Goal: Task Accomplishment & Management: Use online tool/utility

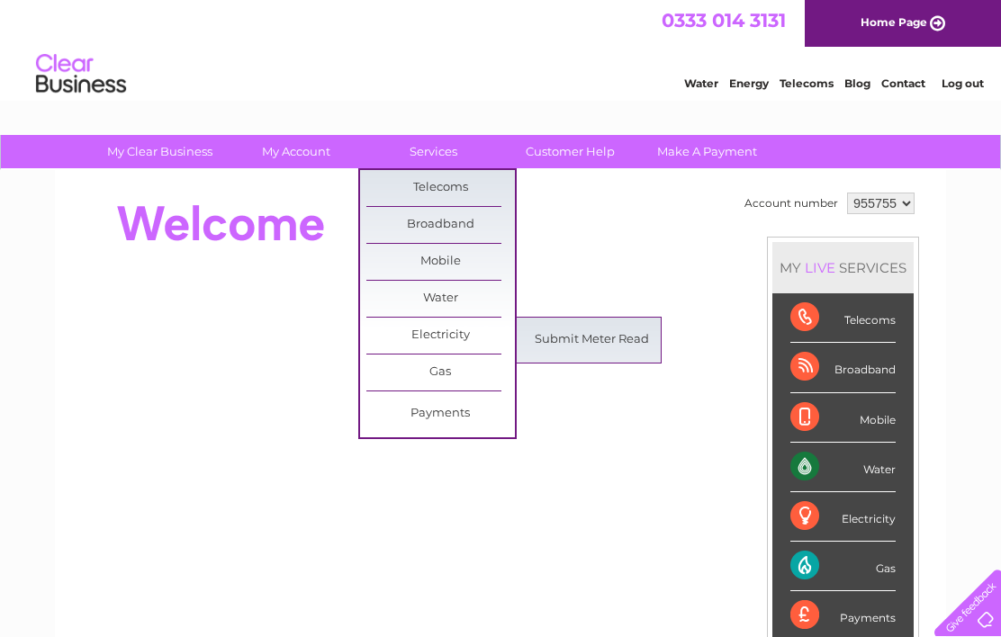
click at [581, 346] on link "Submit Meter Read" at bounding box center [591, 340] width 148 height 36
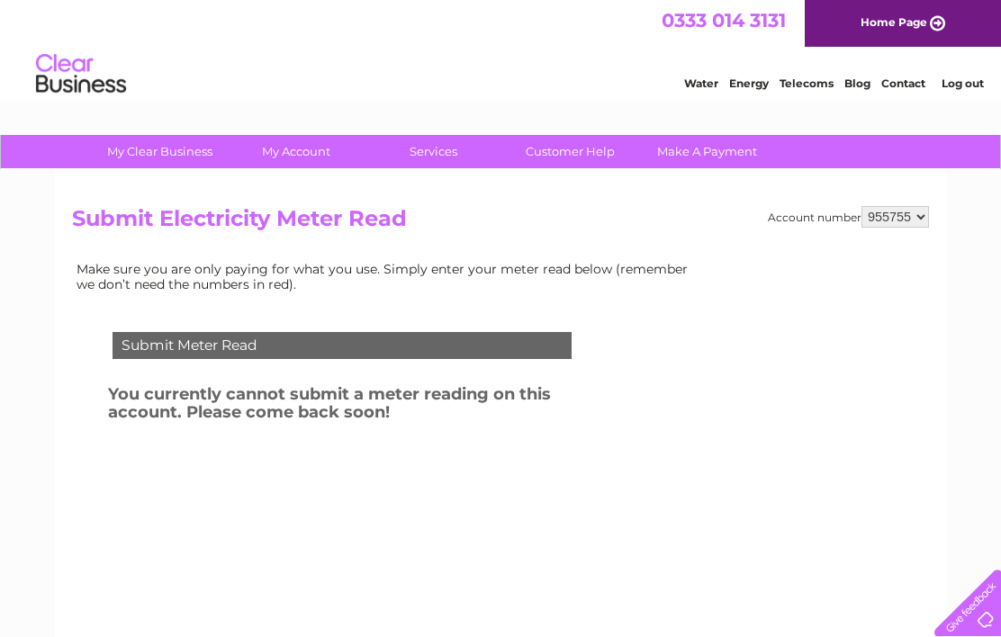
click at [905, 83] on link "Contact" at bounding box center [903, 82] width 44 height 13
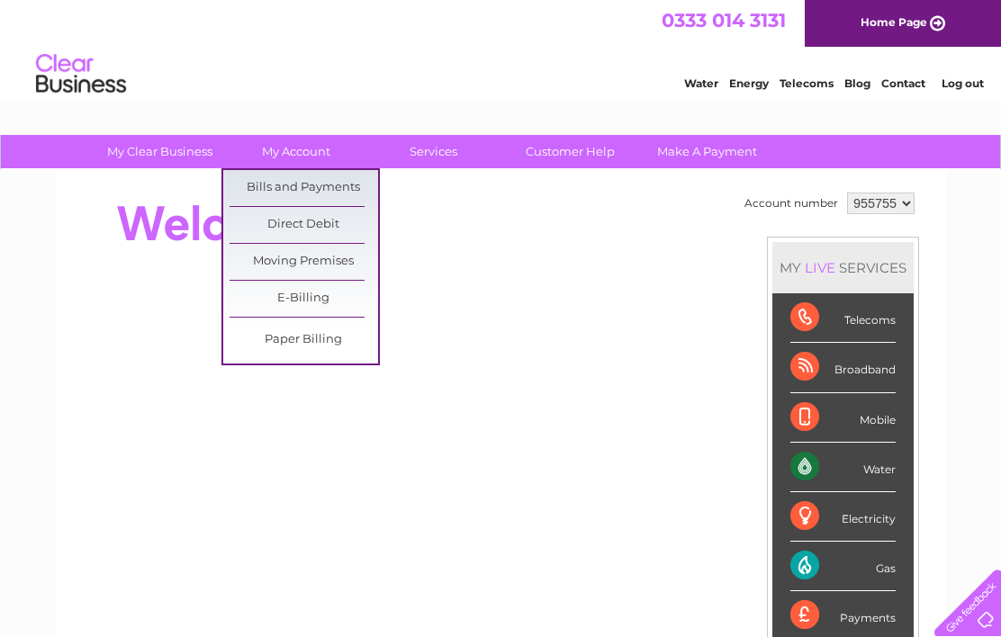
click at [319, 191] on link "Bills and Payments" at bounding box center [303, 188] width 148 height 36
click at [301, 179] on link "Bills and Payments" at bounding box center [303, 188] width 148 height 36
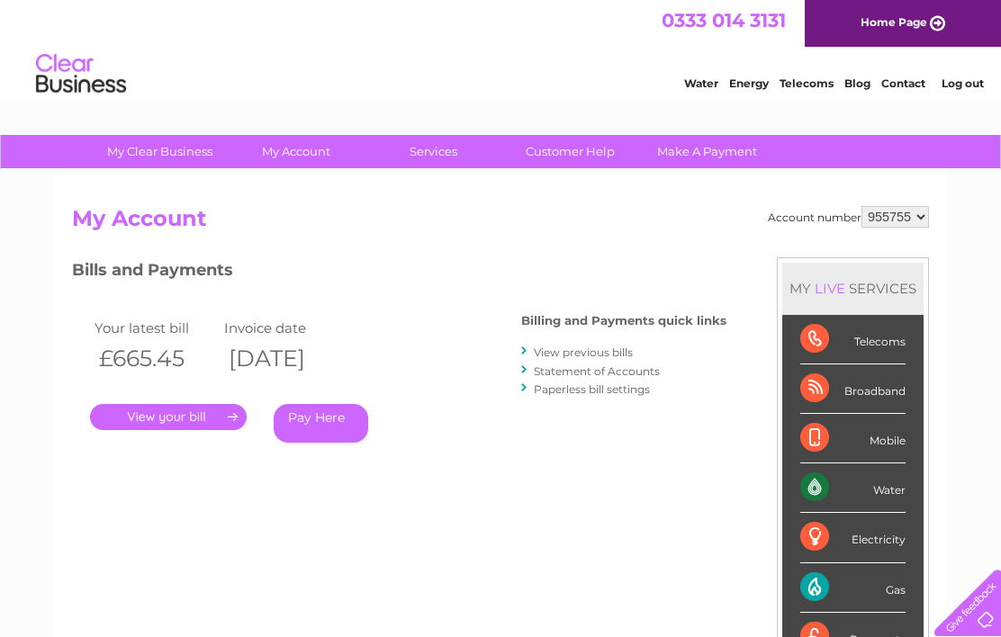
click at [193, 410] on link "." at bounding box center [168, 417] width 157 height 26
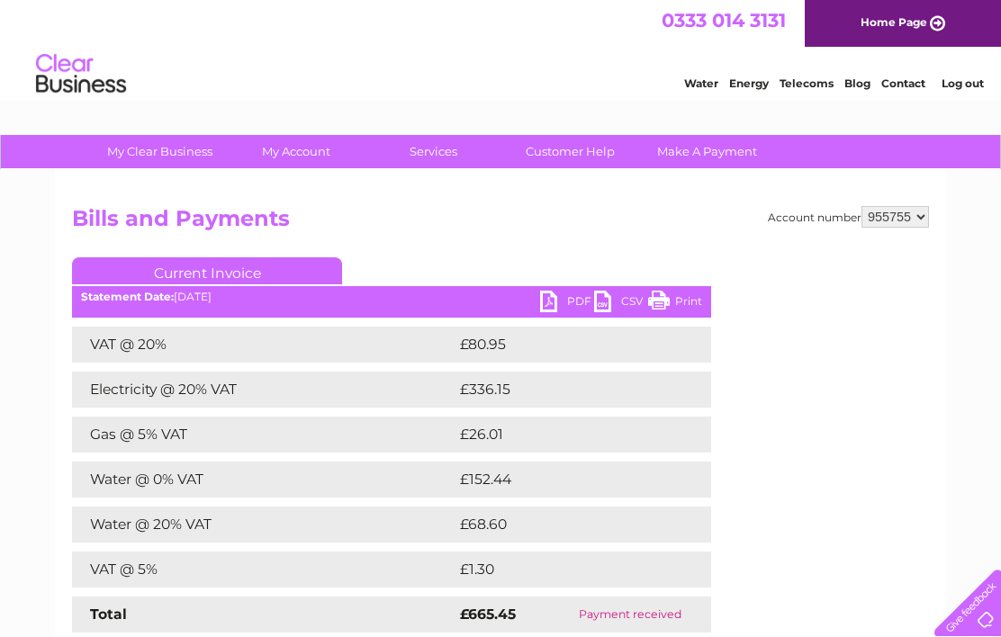
click at [557, 307] on link "PDF" at bounding box center [567, 304] width 54 height 26
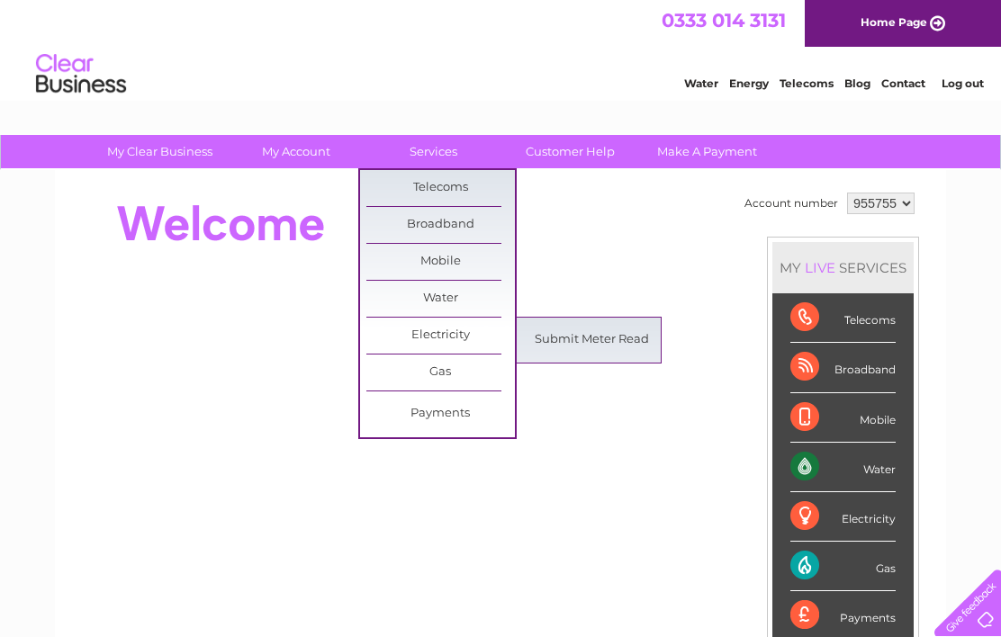
click at [572, 337] on link "Submit Meter Read" at bounding box center [591, 340] width 148 height 36
